Goal: Information Seeking & Learning: Learn about a topic

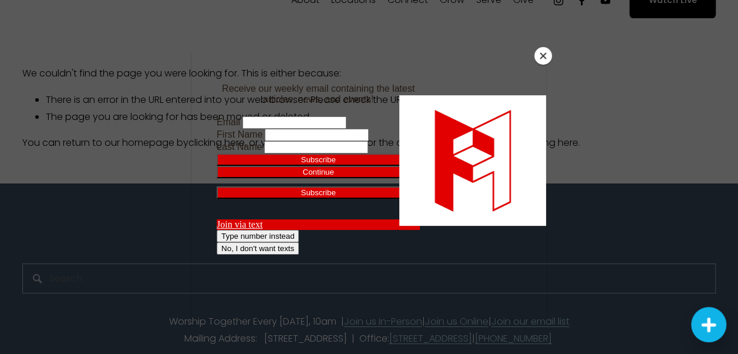
scroll to position [49, 0]
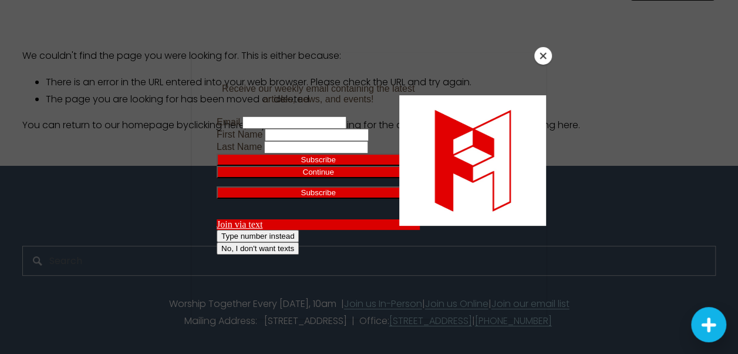
click at [545, 53] on button "Close" at bounding box center [544, 56] width 18 height 18
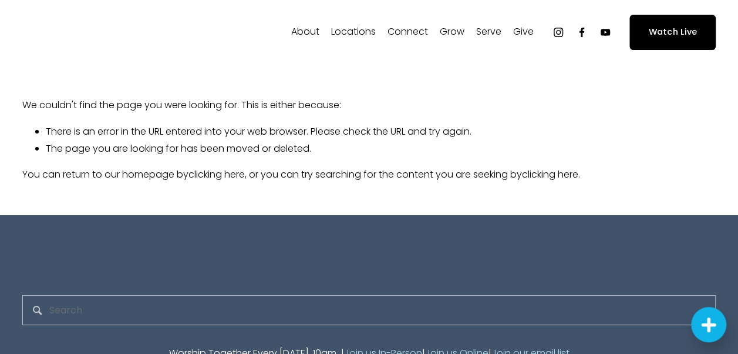
scroll to position [0, 0]
click at [234, 305] on input "Search" at bounding box center [369, 310] width 694 height 30
type input "membership"
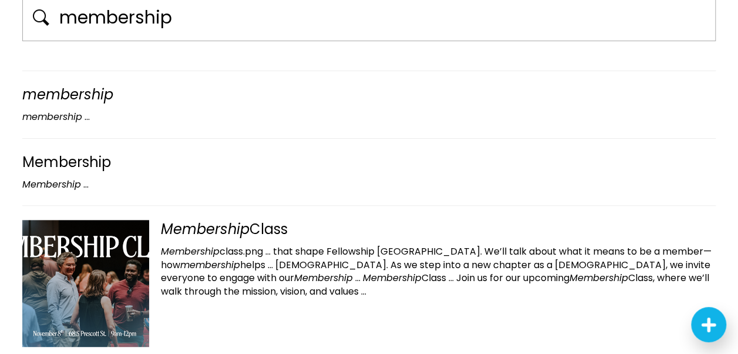
scroll to position [59, 0]
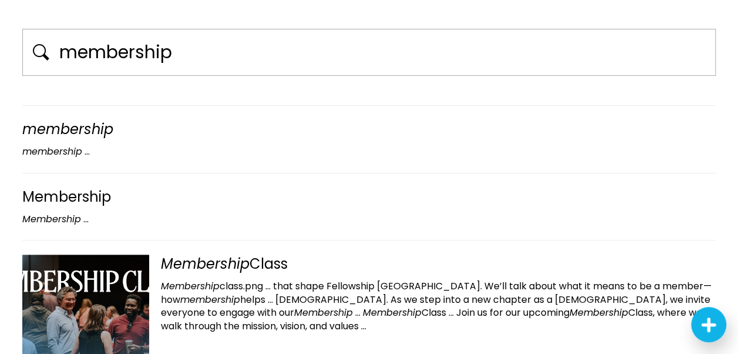
click at [89, 130] on em "membership" at bounding box center [67, 128] width 91 height 19
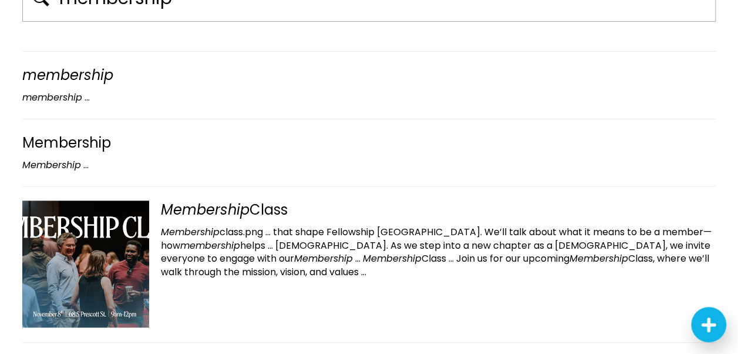
scroll to position [176, 0]
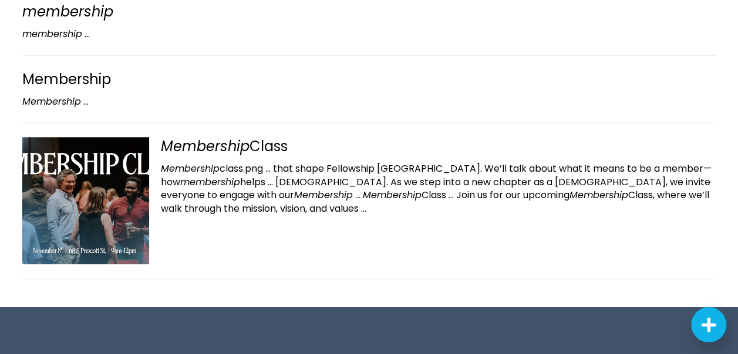
click at [222, 141] on em "Membership" at bounding box center [205, 145] width 89 height 19
